Goal: Information Seeking & Learning: Learn about a topic

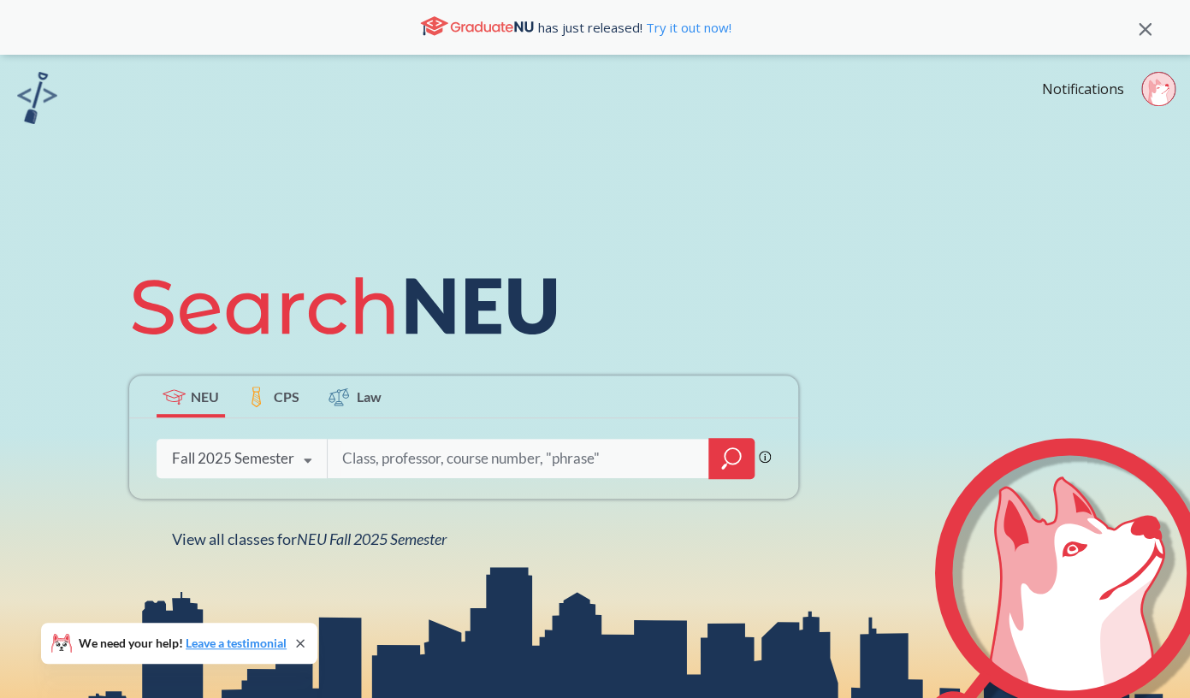
click at [410, 459] on input "search" at bounding box center [518, 458] width 356 height 36
type input "h"
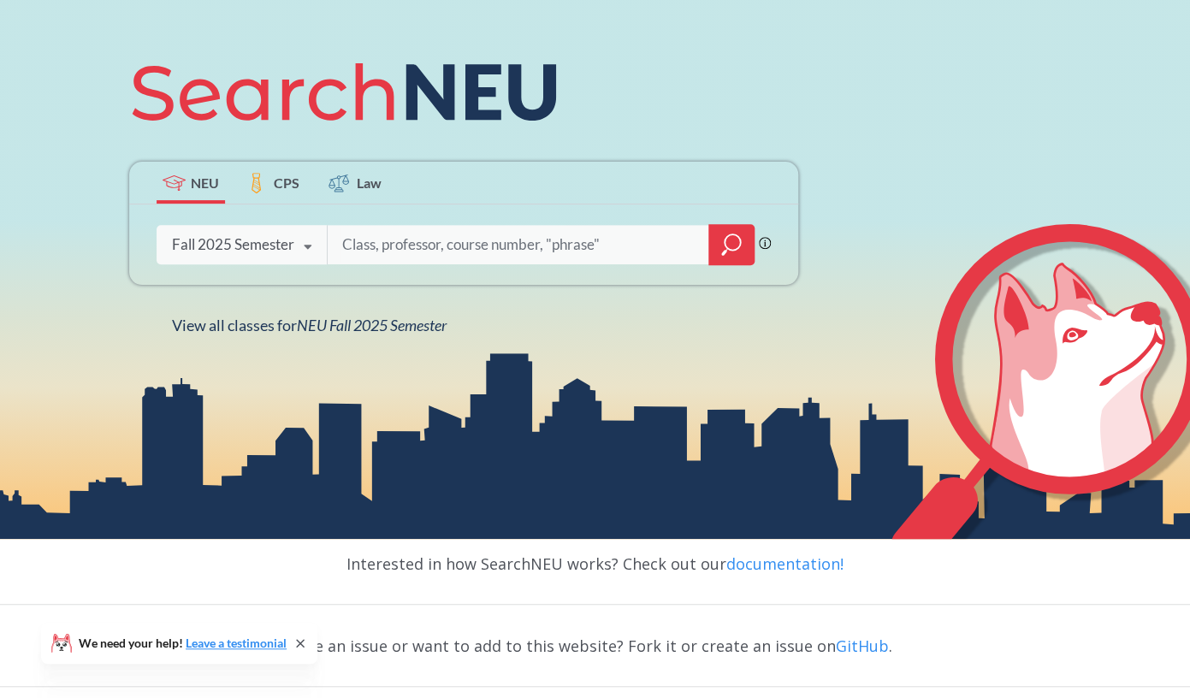
scroll to position [221, 0]
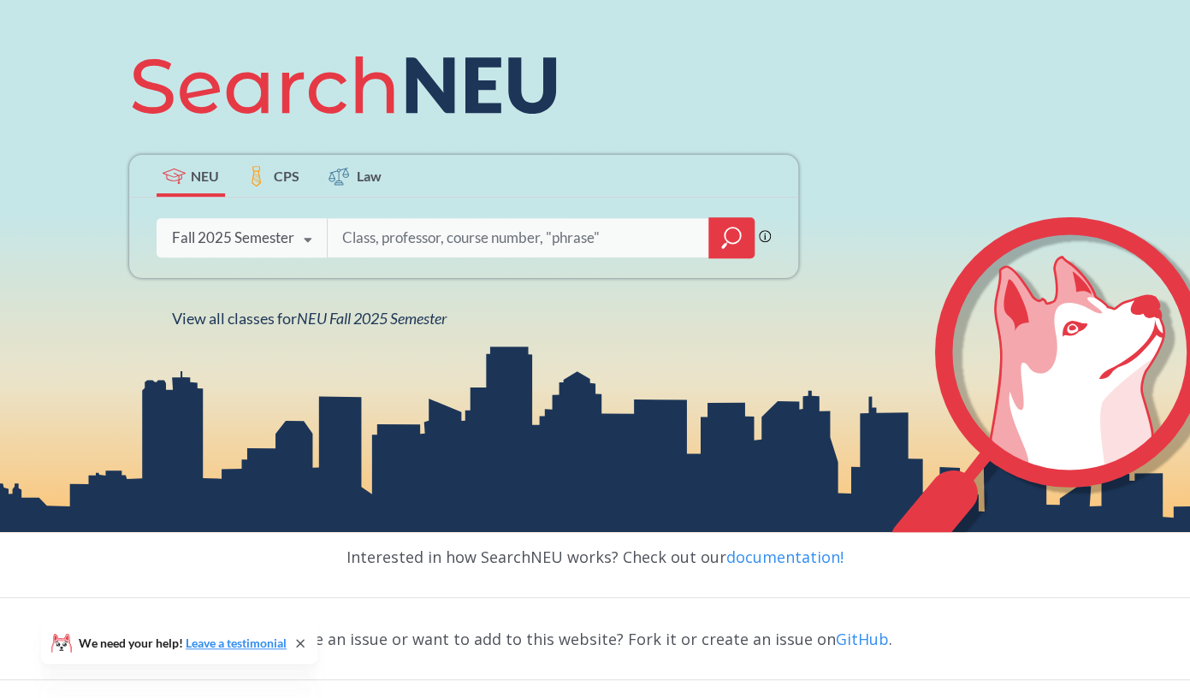
click at [289, 250] on div "Fall 2025 Semester Fall 2025 Semester Summer 2 2025 Semester Summer Full 2025 S…" at bounding box center [242, 237] width 170 height 43
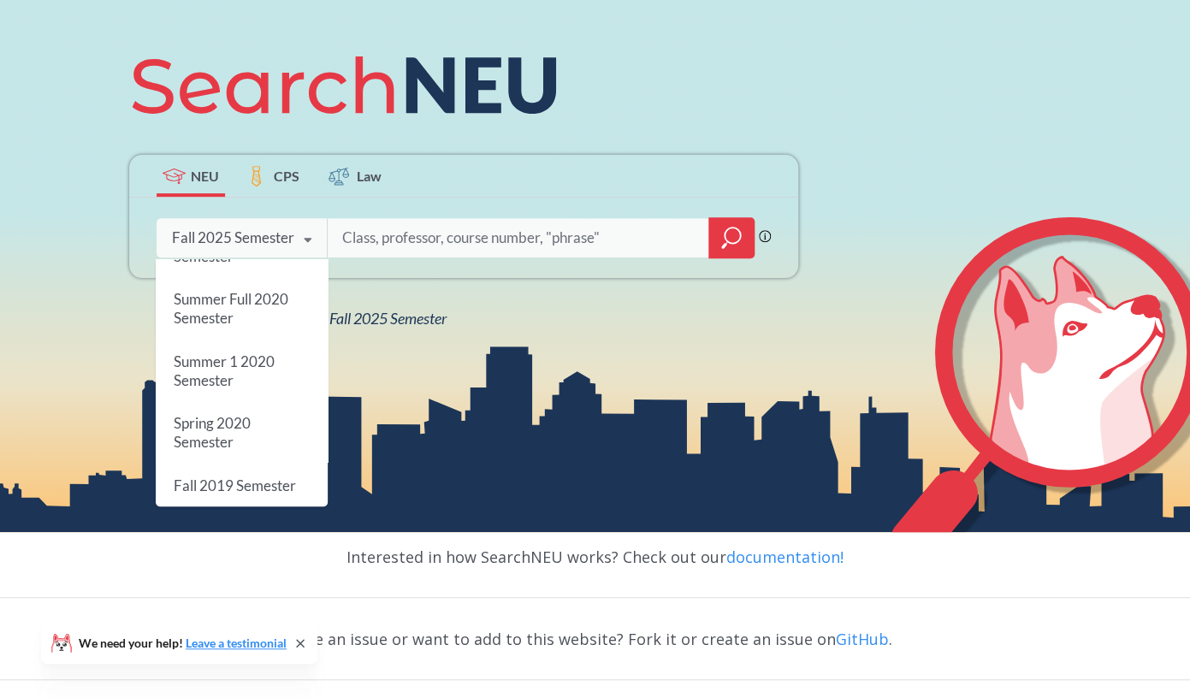
scroll to position [0, 0]
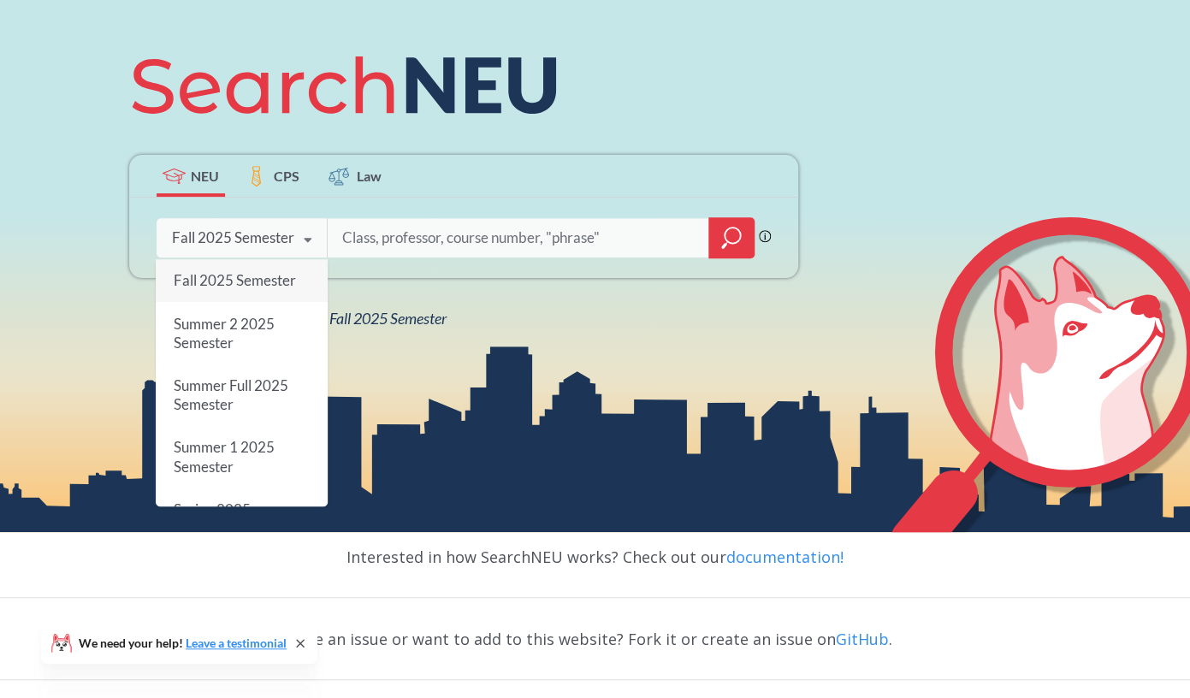
click at [737, 243] on icon "magnifying glass" at bounding box center [731, 238] width 21 height 24
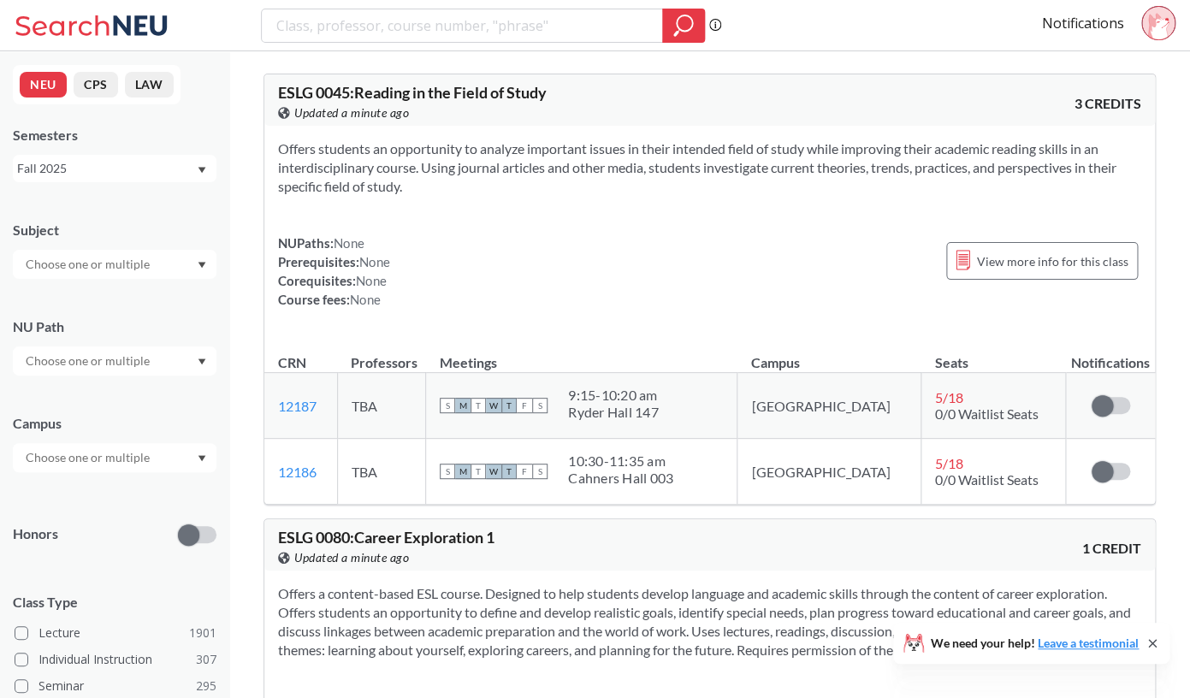
click at [98, 455] on input "text" at bounding box center [89, 457] width 144 height 21
click at [148, 496] on span "( 2059 )" at bounding box center [165, 495] width 34 height 15
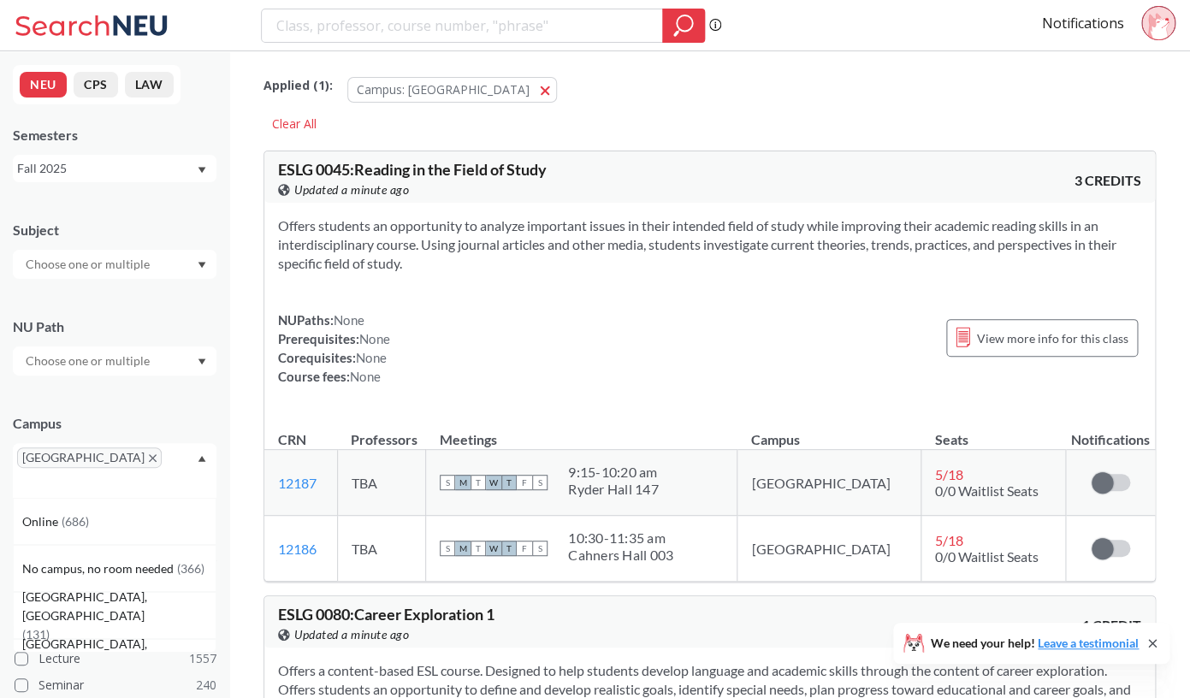
click at [116, 260] on input "text" at bounding box center [89, 264] width 144 height 21
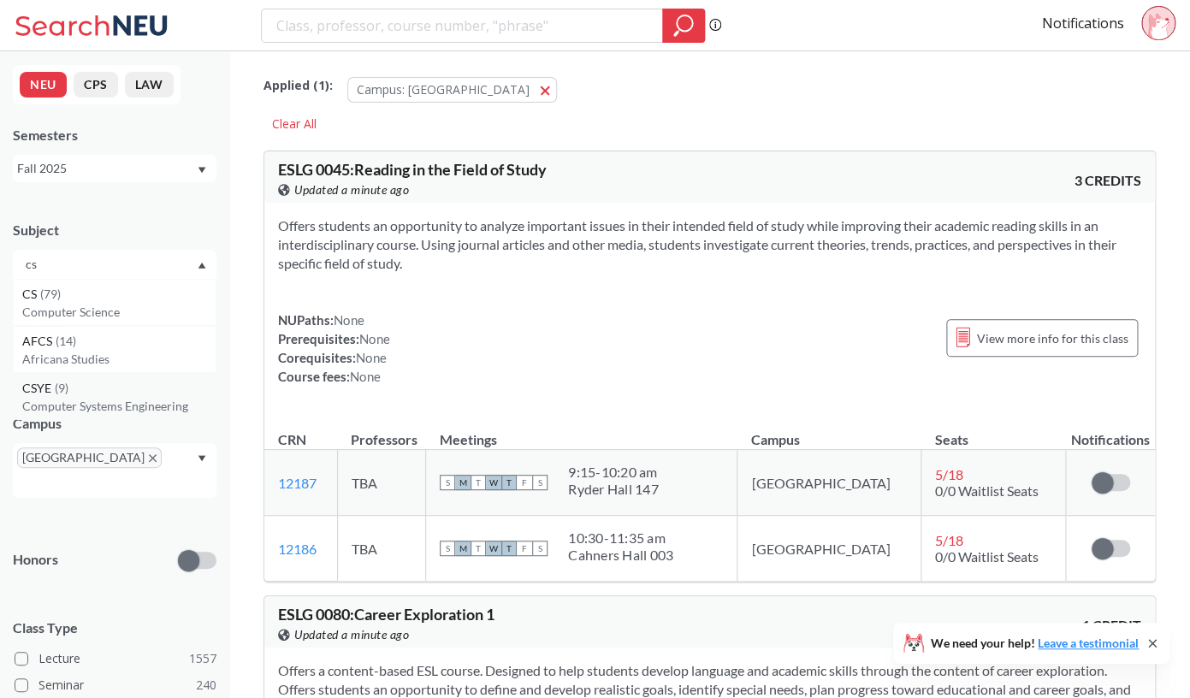
type input "cs"
click at [117, 402] on p "Computer Systems Engineering" at bounding box center [118, 406] width 193 height 17
